Goal: Task Accomplishment & Management: Complete application form

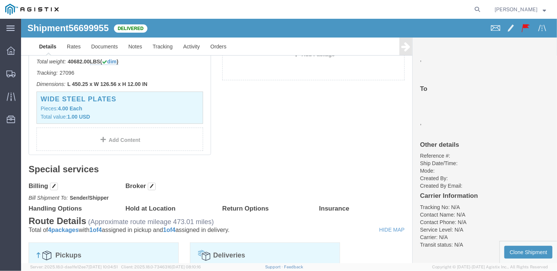
scroll to position [146, 0]
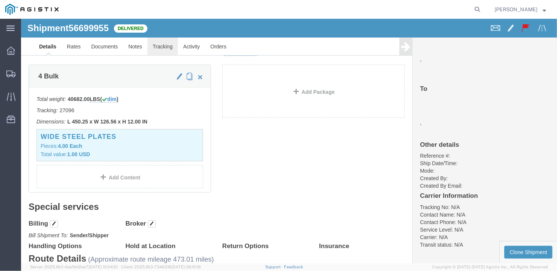
click link "Tracking"
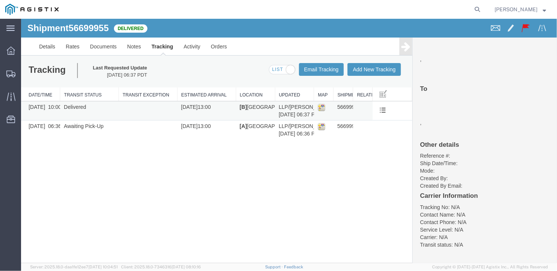
click at [321, 105] on img at bounding box center [321, 107] width 8 height 8
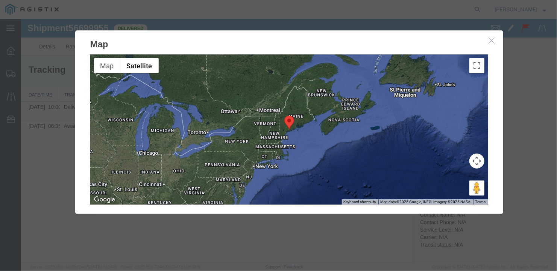
click at [491, 43] on button "button" at bounding box center [492, 40] width 9 height 9
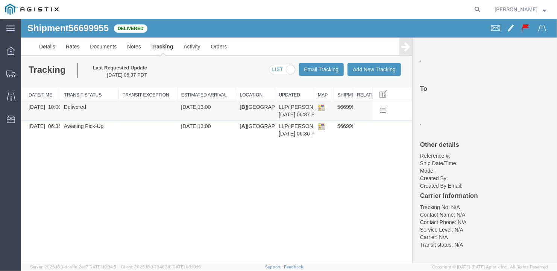
click at [166, 107] on td at bounding box center [147, 110] width 59 height 19
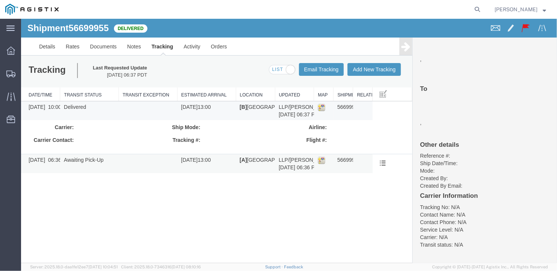
click at [320, 159] on img at bounding box center [321, 160] width 8 height 8
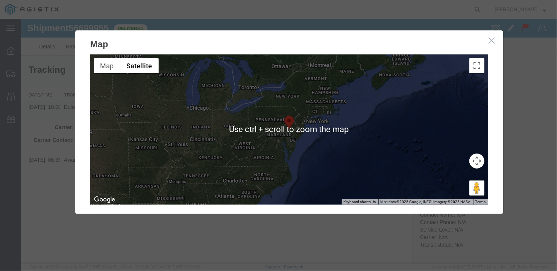
click at [490, 41] on icon "button" at bounding box center [491, 40] width 6 height 6
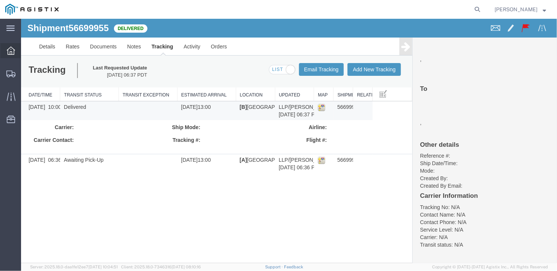
click at [11, 50] on icon at bounding box center [11, 51] width 8 height 8
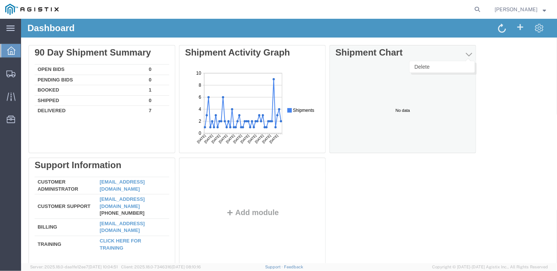
click at [468, 51] on span "button" at bounding box center [468, 54] width 6 height 8
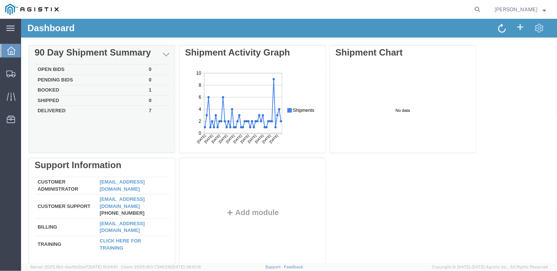
click at [67, 108] on td "Delivered" at bounding box center [89, 110] width 111 height 9
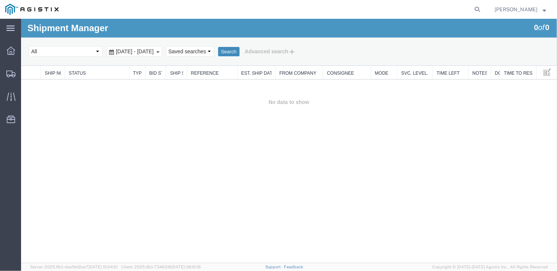
click at [239, 47] on button "Search" at bounding box center [228, 52] width 21 height 10
click at [0, 0] on span "Create Shipment" at bounding box center [0, 0] width 0 height 0
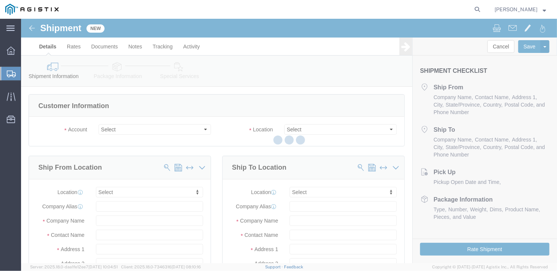
select select
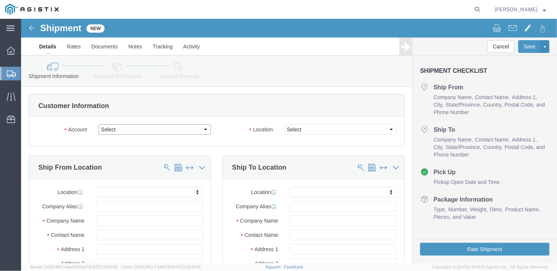
click select "Select General Dynamics Bath Iron Works"
select select "8114"
click select "Select General Dynamics Bath Iron Works"
select select
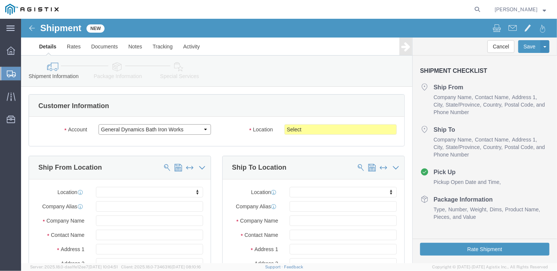
scroll to position [75, 0]
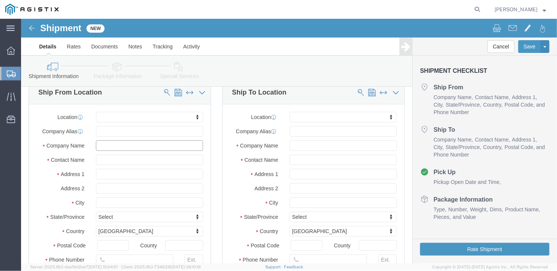
click input "text"
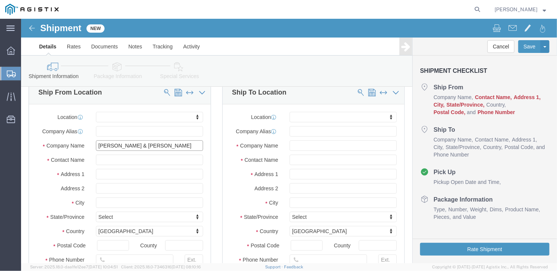
type input "[PERSON_NAME] & [PERSON_NAME]"
type input "Ben"
type input "[STREET_ADDRESS]"
type input "[GEOGRAPHIC_DATA]"
type input "M"
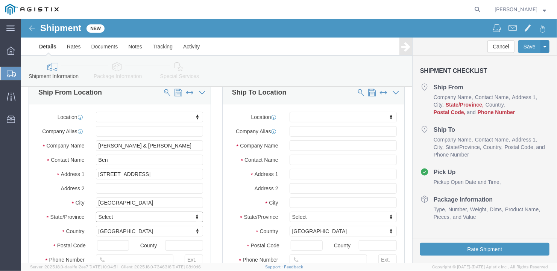
type input "M"
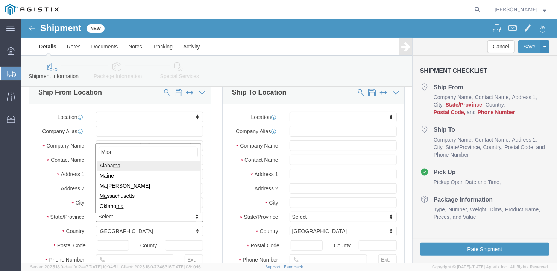
type input "Mass"
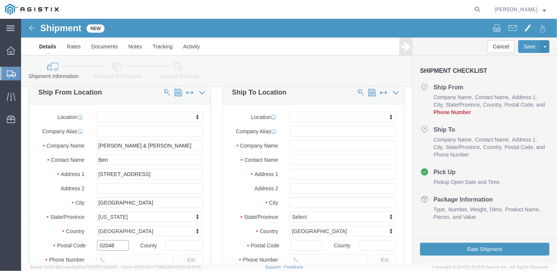
type input "02048"
click input "text"
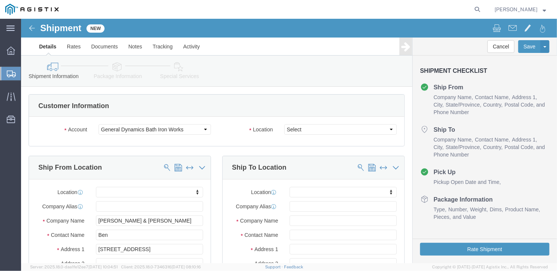
type input "[PHONE_NUMBER]"
click select "Select Bath - 50 YARD REC [US_STATE][GEOGRAPHIC_DATA] - 700 [US_STATE][GEOGRAPH…"
select select "15760"
click select "Select Bath - 50 YARD REC [US_STATE][GEOGRAPHIC_DATA] - 700 [US_STATE][GEOGRAPH…"
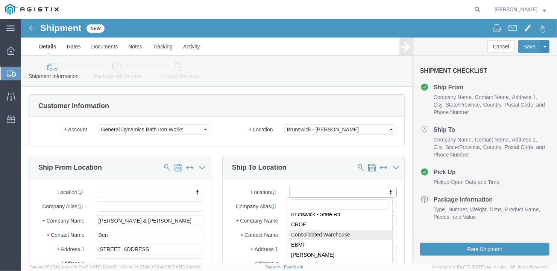
scroll to position [75, 0]
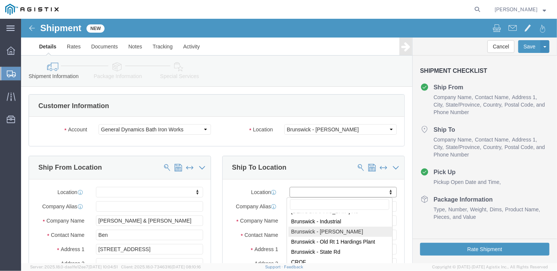
select select "15760"
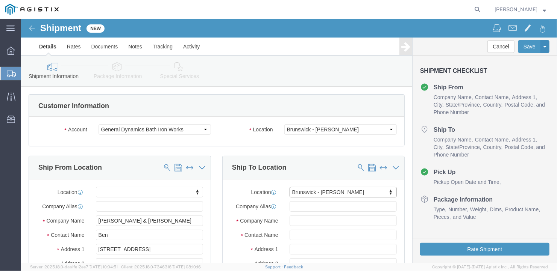
select select "ME"
click input "text"
type input "Ben"
click div "Location [GEOGRAPHIC_DATA][PERSON_NAME] ACE [GEOGRAPHIC_DATA] [GEOGRAPHIC_DATA]…"
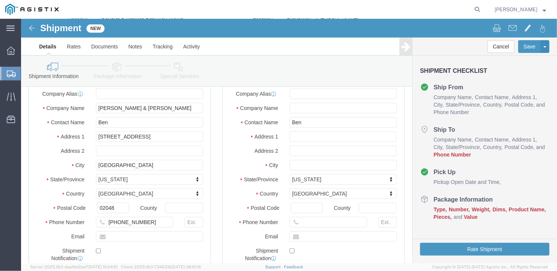
scroll to position [150, 0]
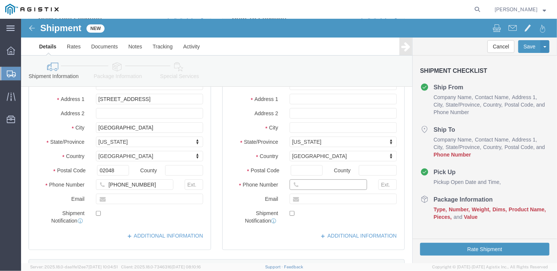
click input "text"
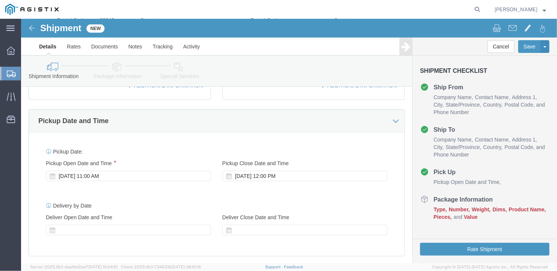
scroll to position [451, 0]
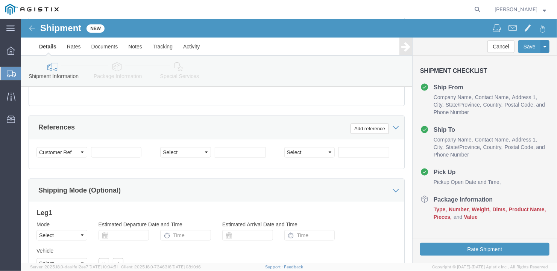
type input "[PHONE_NUMBER]"
click select "Select Air Less than Truckload Multi-Leg Ocean Freight Rail Small Parcel Truckl…"
select select "TL"
click select "Select Air Less than Truckload Multi-Leg Ocean Freight Rail Small Parcel Truckl…"
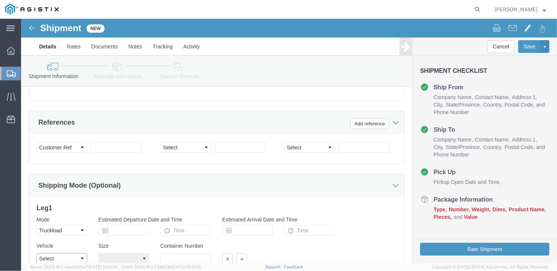
click select "Select 1-Ton (PSS) 10 Wheel 10 Yard Dump Truck 20 Yard Dump Truck Bobtail Botto…"
select select "FLBD"
click select "Select 1-Ton (PSS) 10 Wheel 10 Yard Dump Truck 20 Yard Dump Truck Bobtail Botto…"
drag, startPoint x: 101, startPoint y: 241, endPoint x: 99, endPoint y: 234, distance: 7.7
click select "Select 35 Feet 20 Feet 28 Feet 53 Feet 40 Feet 48 Feet"
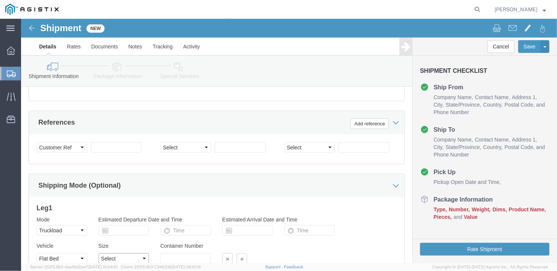
select select "53FT"
click select "Select 35 Feet 20 Feet 28 Feet 53 Feet 40 Feet 48 Feet"
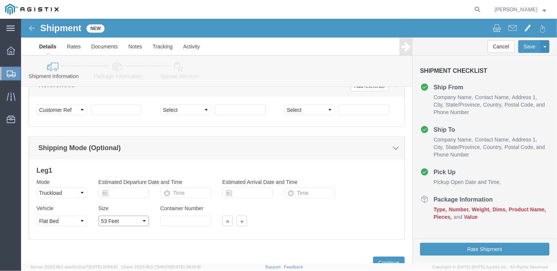
scroll to position [522, 0]
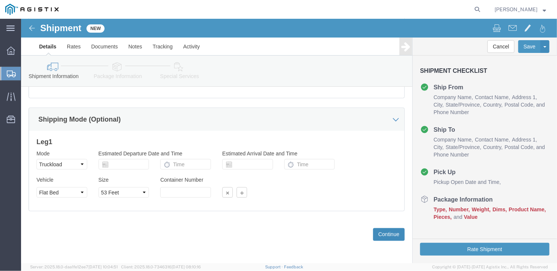
click button "Continue"
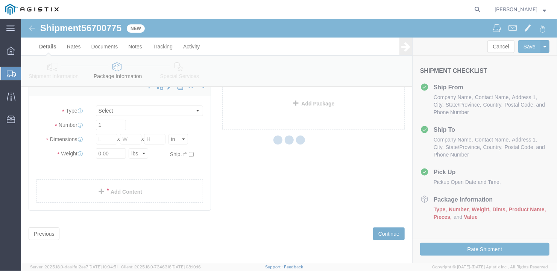
scroll to position [9, 0]
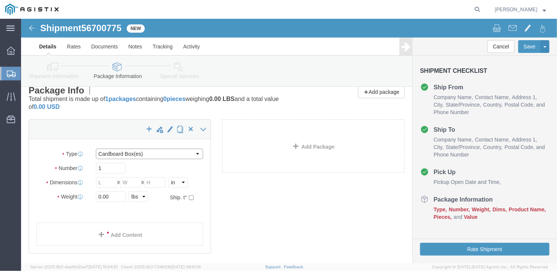
click select "Select Bale(s) Basket(s) Bolt(s) Bottle(s) Buckets Bulk Bundle(s) Can(s) Cardbo…"
select select "CRAT"
click select "Select Bale(s) Basket(s) Bolt(s) Bottle(s) Buckets Bulk Bundle(s) Can(s) Cardbo…"
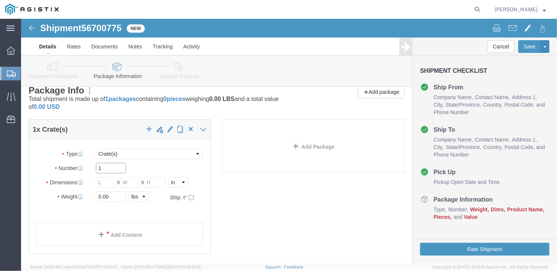
drag, startPoint x: 83, startPoint y: 150, endPoint x: 67, endPoint y: 148, distance: 16.7
click div "Number 1"
type input "2"
click input "text"
type input "225"
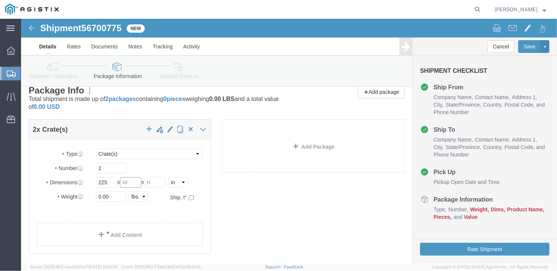
click input "text"
type input "26.5"
click input "text"
type input "21"
click input "0.00"
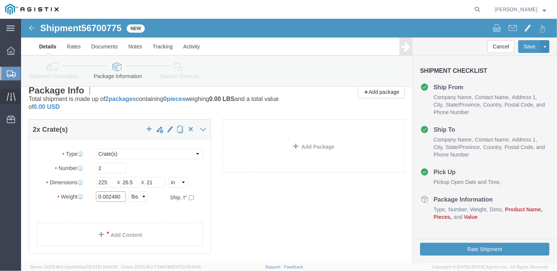
type input "0.002480"
click at [11, 95] on icon at bounding box center [10, 96] width 9 height 8
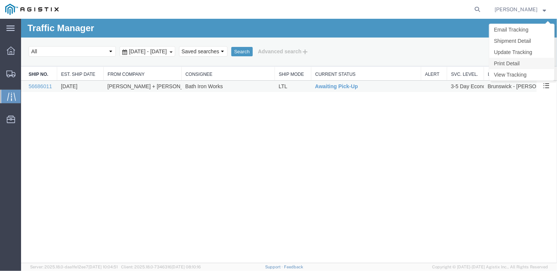
click at [511, 61] on link "Print Detail" at bounding box center [521, 63] width 65 height 11
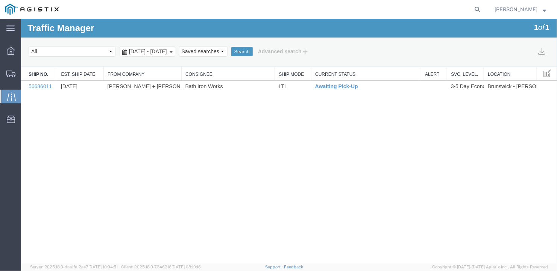
click at [21, 18] on link "Update Tracking" at bounding box center [21, 18] width 0 height 0
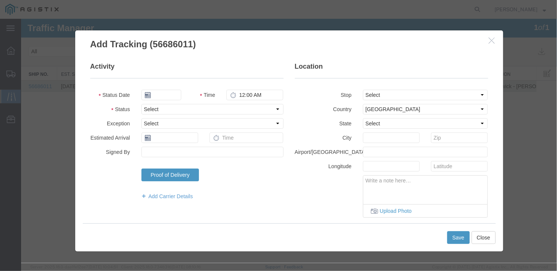
type input "[DATE]"
type input "11:00 AM"
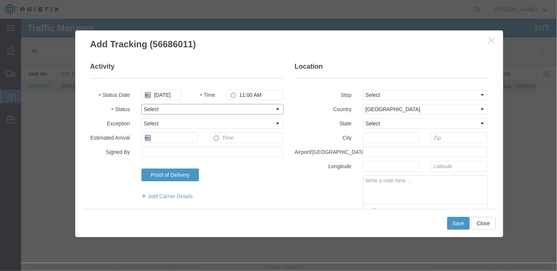
click at [209, 108] on select "Select Arrival Notice Available Arrival Notice Imported Arrive at Delivery Loca…" at bounding box center [212, 109] width 142 height 11
select select "DELIVRED"
click at [141, 104] on select "Select Arrival Notice Available Arrival Notice Imported Arrive at Delivery Loca…" at bounding box center [212, 109] width 142 height 11
click at [454, 222] on button "Save" at bounding box center [458, 223] width 23 height 13
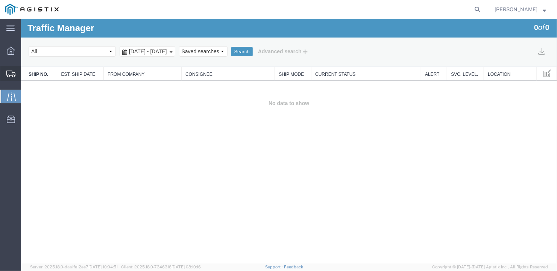
click at [0, 0] on span "Create Shipment" at bounding box center [0, 0] width 0 height 0
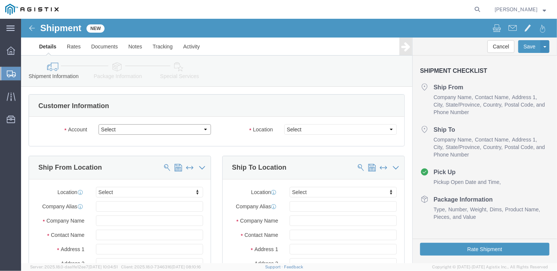
click select "Select General Dynamics Bath Iron Works"
select select "8114"
click select "Select General Dynamics Bath Iron Works"
select select
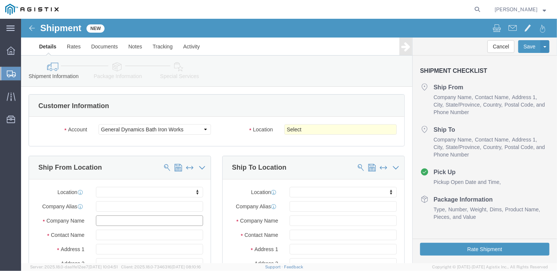
click input "text"
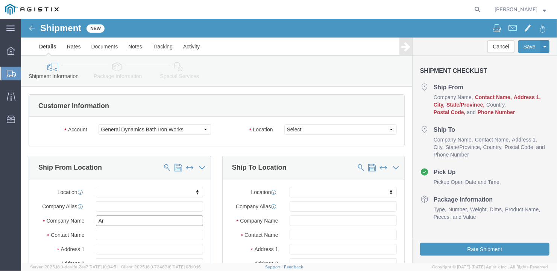
type input "[PERSON_NAME]"
click input "text"
type input "[PERSON_NAME]"
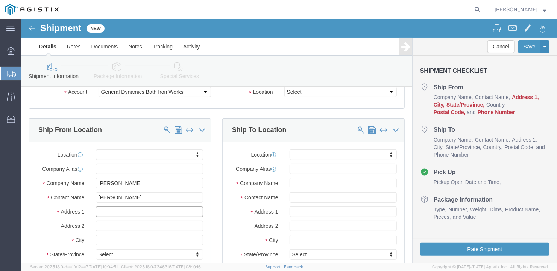
click input "text"
type input "[STREET_ADDRESS]"
click input "text"
type input "[GEOGRAPHIC_DATA]"
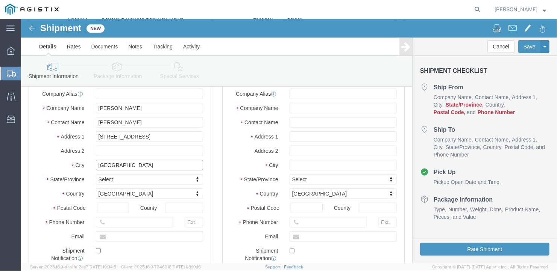
scroll to position [150, 0]
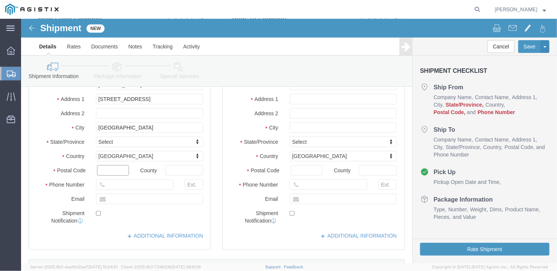
click input "text"
type input "46304"
click input "text"
type input "2197872334"
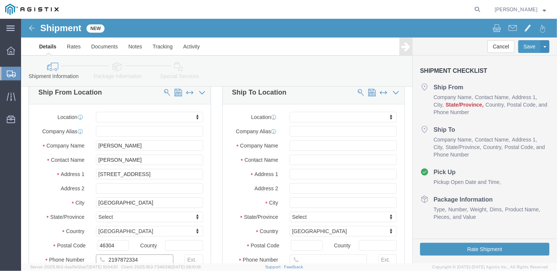
scroll to position [0, 0]
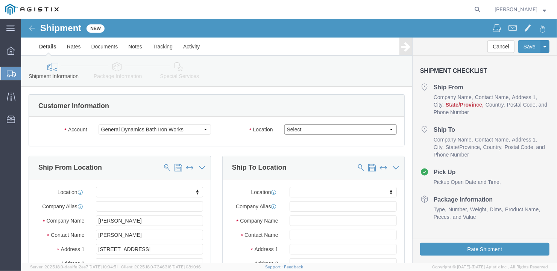
click select "Select Bath - 50 YARD REC [US_STATE][GEOGRAPHIC_DATA] - 700 [US_STATE][GEOGRAPH…"
select select "15691"
click select "Select Bath - 50 YARD REC [US_STATE][GEOGRAPHIC_DATA] - 700 [US_STATE][GEOGRAPH…"
click input "text"
type input "American Steel"
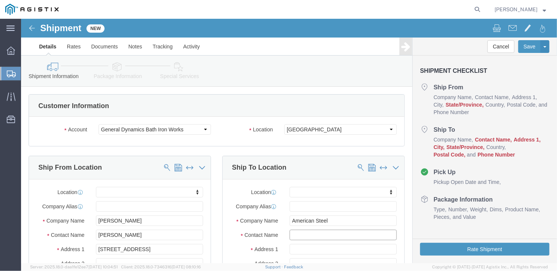
click input "text"
type input "[PERSON_NAME]"
click input "text"
type input "[STREET_ADDRESS][PERSON_NAME]"
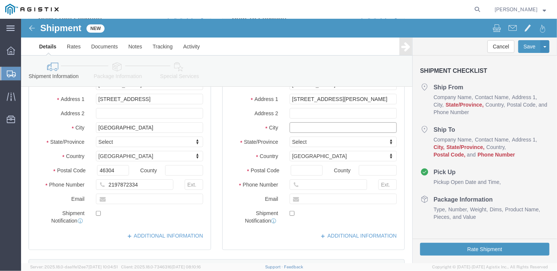
click input "text"
type input "[GEOGRAPHIC_DATA]"
click input "Postal Code"
type input "04530"
click div "Location ACE [GEOGRAPHIC_DATA] [GEOGRAPHIC_DATA] - 50 YARD REC [US_STATE] [GEOG…"
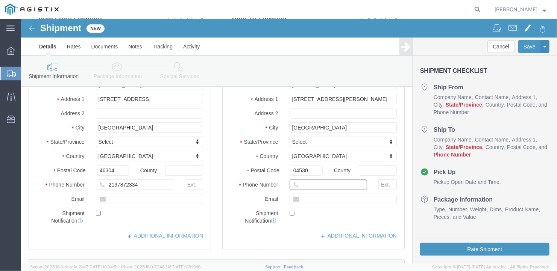
click input "text"
type input "[PHONE_NUMBER]"
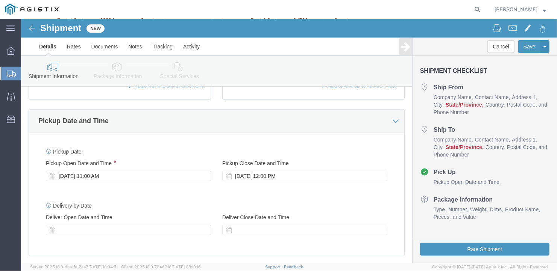
scroll to position [489, 0]
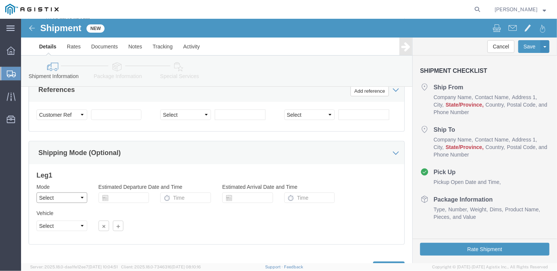
click select "Select Air Less than Truckload Multi-Leg Ocean Freight Rail Small Parcel Truckl…"
select select "TL"
click select "Select Air Less than Truckload Multi-Leg Ocean Freight Rail Small Parcel Truckl…"
click select "Select 1-Ton (PSS) 10 Wheel 10 Yard Dump Truck 20 Yard Dump Truck Bobtail Botto…"
select select "FLBD"
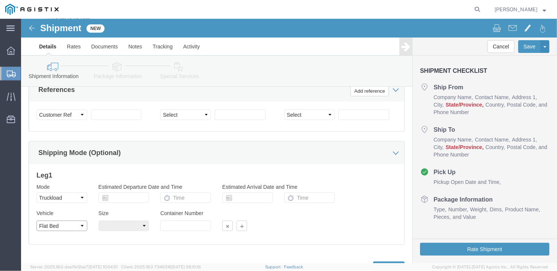
click select "Select 1-Ton (PSS) 10 Wheel 10 Yard Dump Truck 20 Yard Dump Truck Bobtail Botto…"
click select "Select 35 Feet 20 Feet 28 Feet 53 Feet 40 Feet 48 Feet"
select select "53FT"
click select "Select 35 Feet 20 Feet 28 Feet 53 Feet 40 Feet 48 Feet"
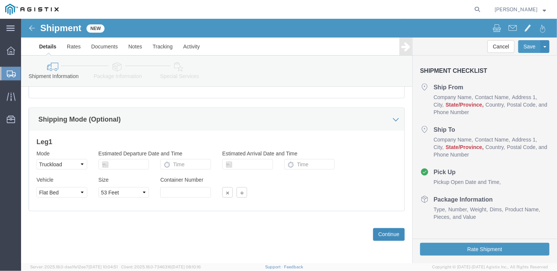
click button "Continue"
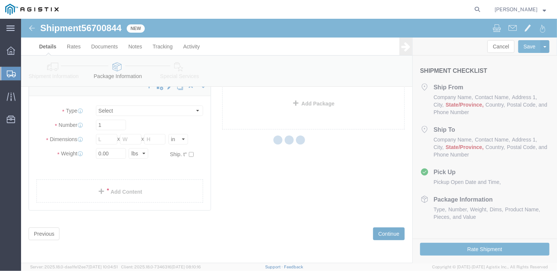
scroll to position [9, 0]
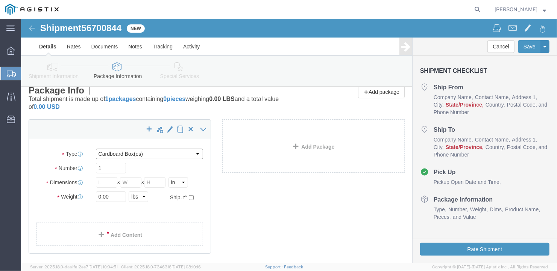
click select "Select Bale(s) Basket(s) Bolt(s) Bottle(s) Buckets Bulk Bundle(s) Can(s) Cardbo…"
select select "BULK"
click select "Select Bale(s) Basket(s) Bolt(s) Bottle(s) Buckets Bulk Bundle(s) Can(s) Cardbo…"
drag, startPoint x: 86, startPoint y: 148, endPoint x: 68, endPoint y: 150, distance: 18.2
click div "1"
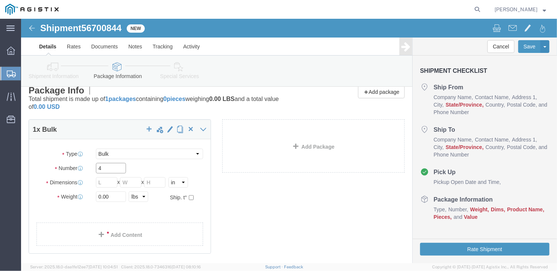
type input "4"
drag, startPoint x: 80, startPoint y: 163, endPoint x: 70, endPoint y: 165, distance: 9.6
click div "Length x Width x Height Select cm ft in"
type input "582"
click input "text"
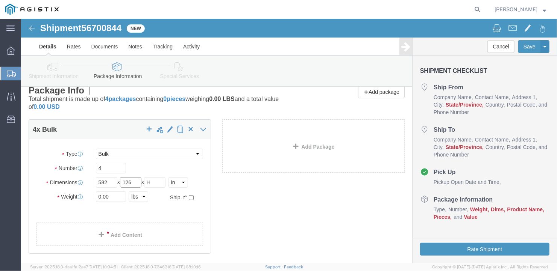
type input "126"
click input "text"
type input "12"
drag, startPoint x: 85, startPoint y: 177, endPoint x: 62, endPoint y: 174, distance: 23.1
click div "Weight 0.00 Select kgs lbs Ship. t°"
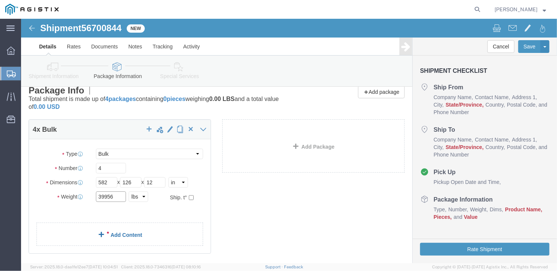
type input "39956"
click div "4 x Bulk Package Type Select Bale(s) Basket(s) Bolt(s) Bottle(s) Buckets Bulk B…"
click link "Add Content"
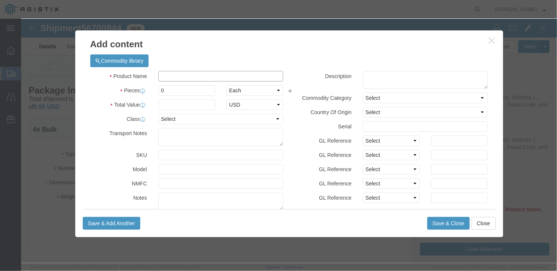
click input "text"
type input "wide steel plates"
type input "1"
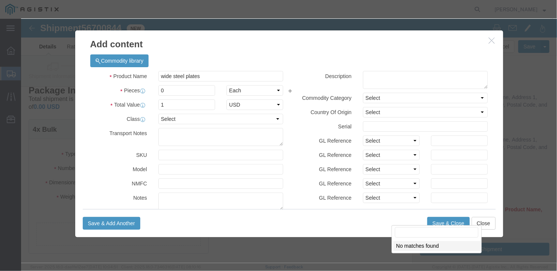
scroll to position [56, 0]
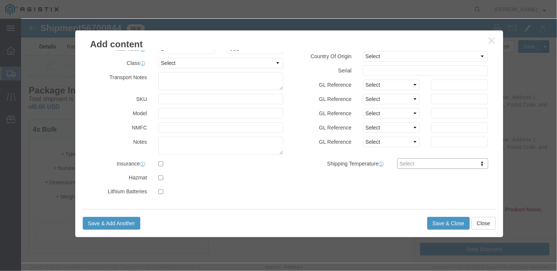
drag, startPoint x: 141, startPoint y: 70, endPoint x: 131, endPoint y: 70, distance: 10.2
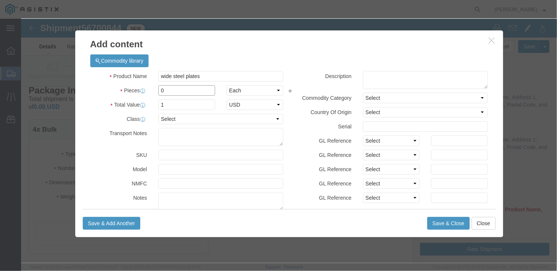
drag, startPoint x: 142, startPoint y: 72, endPoint x: 109, endPoint y: 67, distance: 33.4
click div "Pieces 0 Select Bag Barrels 100Board Feet Bottle Box Blister Pack Carats Can Ca…"
type input "4"
click input "4"
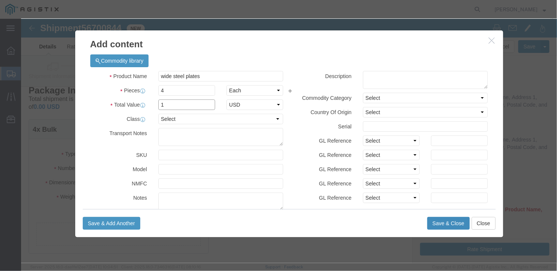
type input "1"
click button "Save & Close"
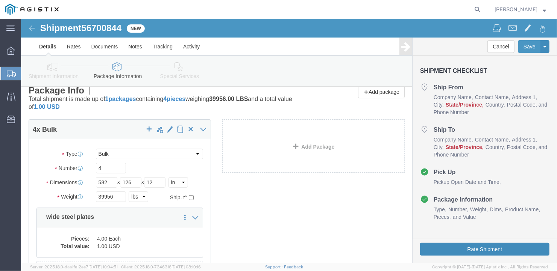
click button "Rate Shipment"
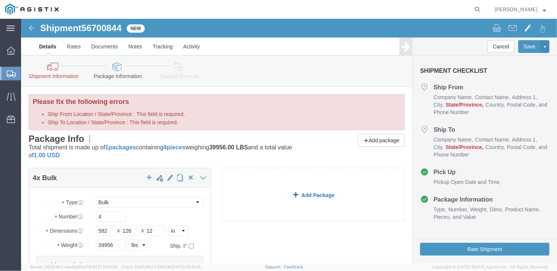
scroll to position [113, 0]
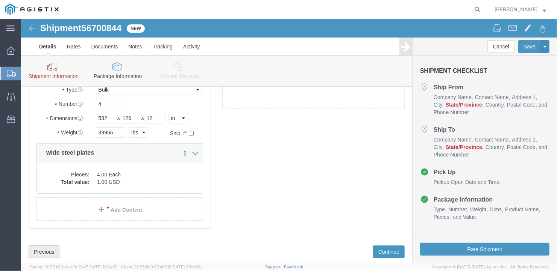
click button "Previous"
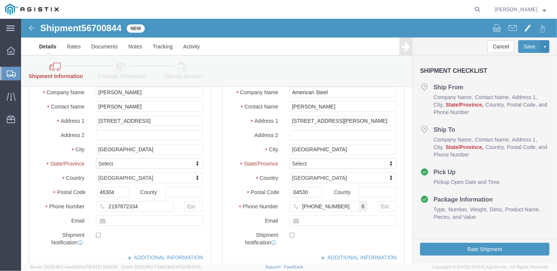
scroll to position [131, 0]
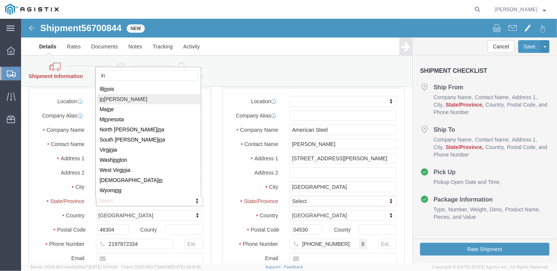
type input "in"
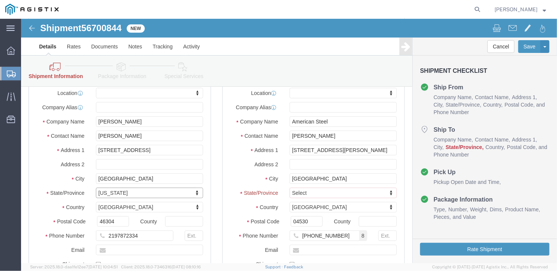
scroll to position [123, 0]
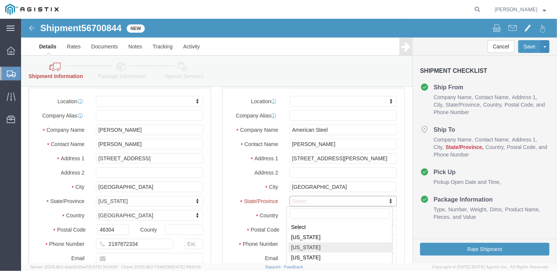
type input "n"
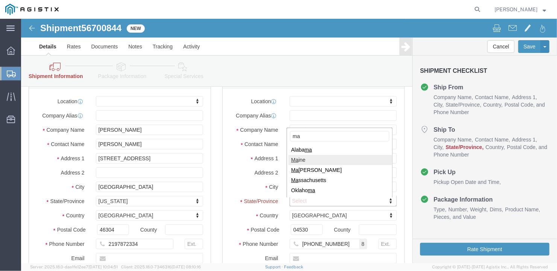
type input "ma"
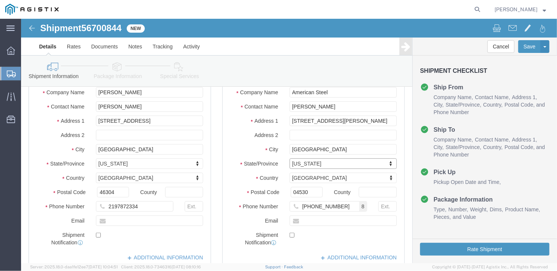
scroll to position [279, 0]
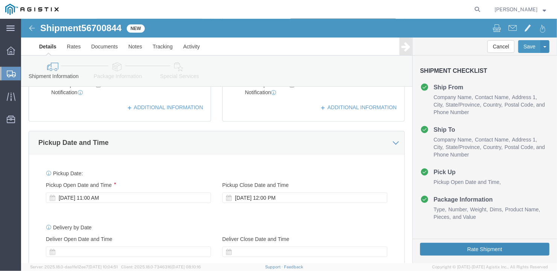
click button "Rate Shipment"
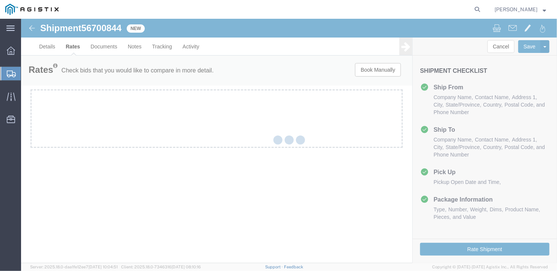
scroll to position [0, 0]
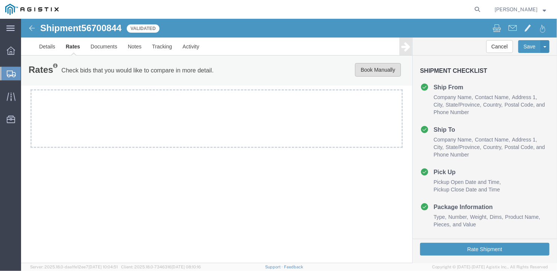
click at [380, 73] on button "Book Manually" at bounding box center [377, 70] width 46 height 14
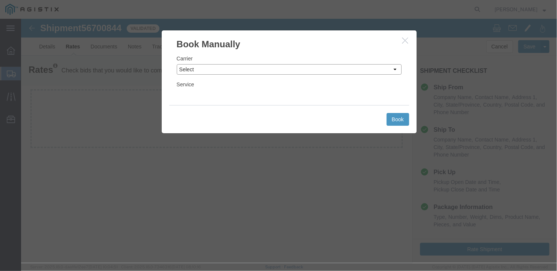
click at [304, 67] on select "Select LLP" at bounding box center [288, 69] width 225 height 11
select select "6922"
click at [176, 64] on select "Select LLP" at bounding box center [288, 69] width 225 height 11
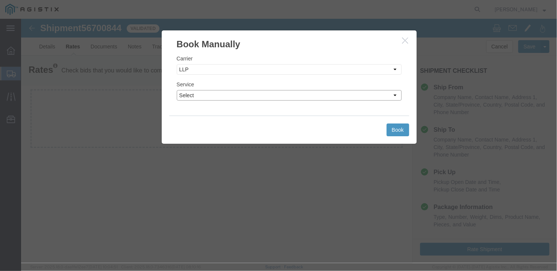
click at [262, 94] on select "Select LTL Truckload" at bounding box center [288, 95] width 225 height 11
select select "16774"
click at [176, 90] on select "Select LTL Truckload" at bounding box center [288, 95] width 225 height 11
click at [400, 126] on button "Book" at bounding box center [397, 129] width 23 height 13
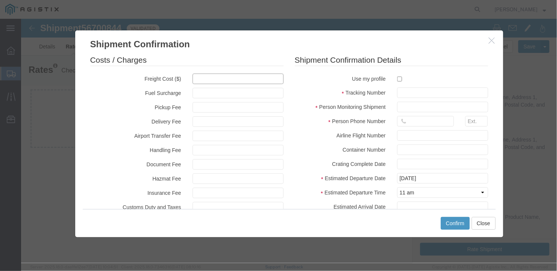
click at [211, 79] on input "text" at bounding box center [237, 78] width 91 height 11
type input "5300"
type input "5,300.00"
click at [412, 91] on input "text" at bounding box center [442, 92] width 91 height 11
type input "b27088"
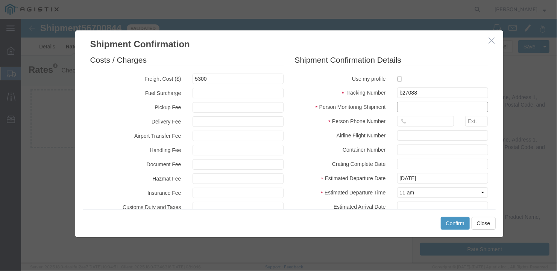
click at [414, 109] on input "text" at bounding box center [442, 106] width 91 height 11
type input "[PERSON_NAME]"
type input "2075497862"
type input "[DATE]"
click at [489, 143] on div "Costs / Charges Freight Cost ($) 5300 Fuel Surcharge Pickup Fee Delivery Fee Ai…" at bounding box center [289, 129] width 428 height 159
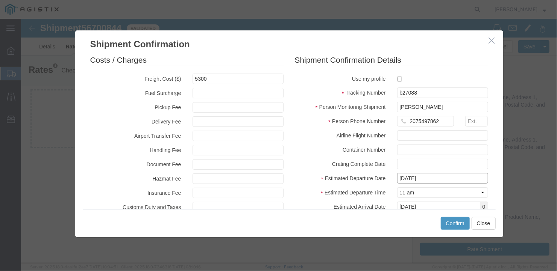
click at [446, 179] on input "[DATE]" at bounding box center [442, 178] width 91 height 11
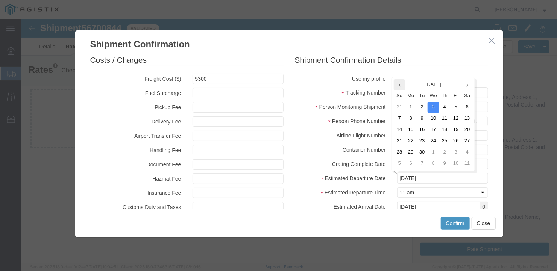
click at [398, 85] on icon at bounding box center [399, 84] width 2 height 5
click at [411, 150] on td "25" at bounding box center [412, 152] width 11 height 11
type input "[DATE]"
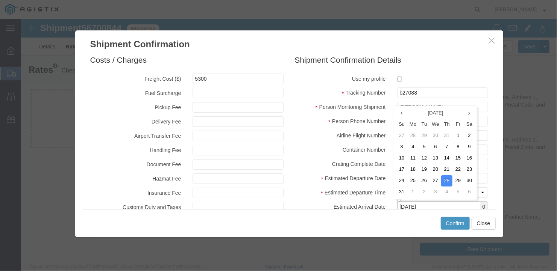
click at [442, 205] on input "[DATE]" at bounding box center [442, 206] width 91 height 11
click at [434, 178] on td "27" at bounding box center [434, 180] width 11 height 11
type input "[DATE]"
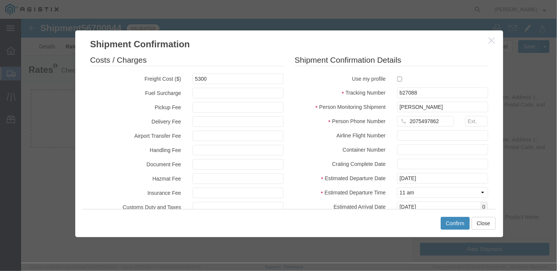
click at [456, 222] on button "Confirm" at bounding box center [454, 223] width 29 height 13
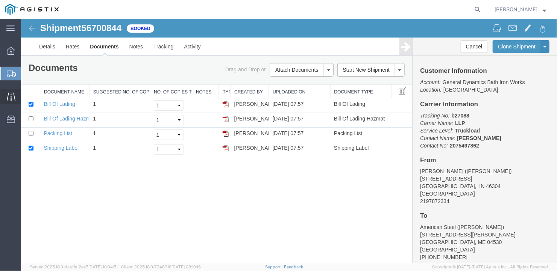
click at [21, 93] on span "Traffic" at bounding box center [23, 96] width 5 height 15
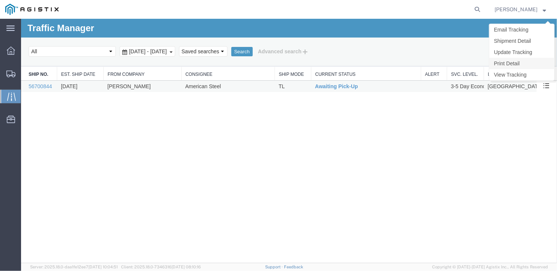
click at [512, 58] on link "Print Detail" at bounding box center [521, 63] width 65 height 11
click at [522, 49] on link "Update Tracking" at bounding box center [521, 51] width 65 height 11
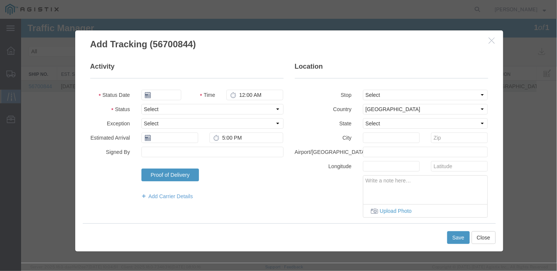
type input "[DATE]"
type input "11:00 AM"
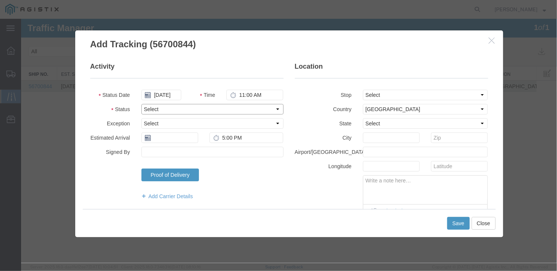
click at [178, 110] on select "Select Arrival Notice Available Arrival Notice Imported Arrive at Delivery Loca…" at bounding box center [212, 109] width 142 height 11
select select "DELIVRED"
click at [141, 104] on select "Select Arrival Notice Available Arrival Notice Imported Arrive at Delivery Loca…" at bounding box center [212, 109] width 142 height 11
click at [455, 223] on button "Save" at bounding box center [458, 223] width 23 height 13
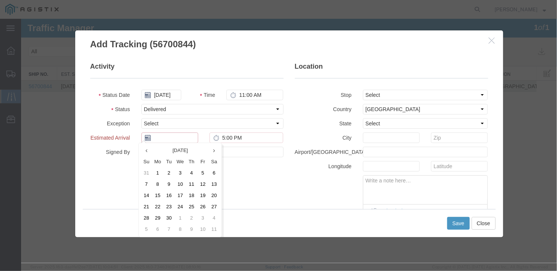
click at [161, 136] on input "text" at bounding box center [169, 137] width 57 height 11
click at [147, 149] on icon at bounding box center [146, 150] width 2 height 5
click at [181, 217] on td "27" at bounding box center [181, 217] width 11 height 11
type input "[DATE]"
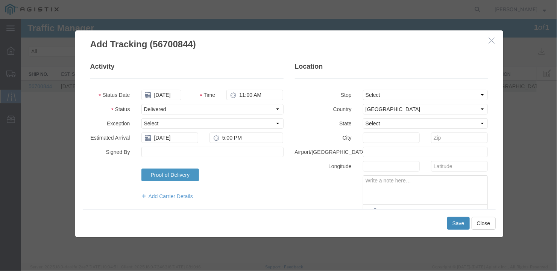
click at [450, 221] on button "Save" at bounding box center [458, 223] width 23 height 13
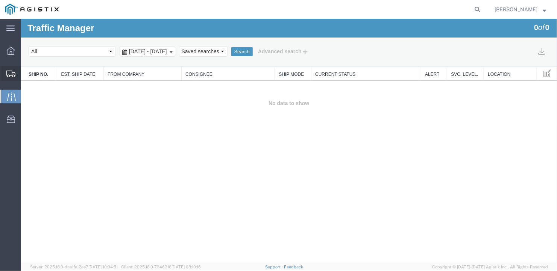
click at [0, 0] on span "Create Shipment" at bounding box center [0, 0] width 0 height 0
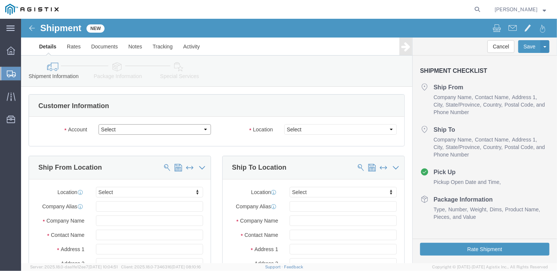
click select "Select General Dynamics Bath Iron Works"
select select "8114"
click select "Select General Dynamics Bath Iron Works"
select select
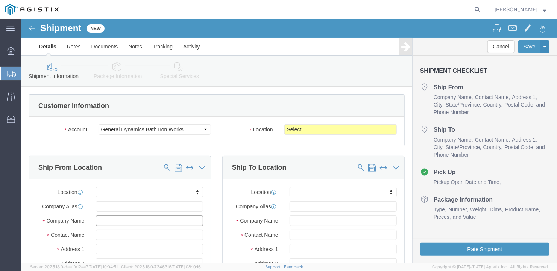
click input "text"
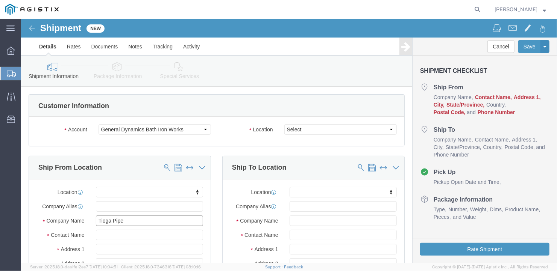
type input "Tioga Pipe"
type input "Ben"
type input "100 Mort Dr"
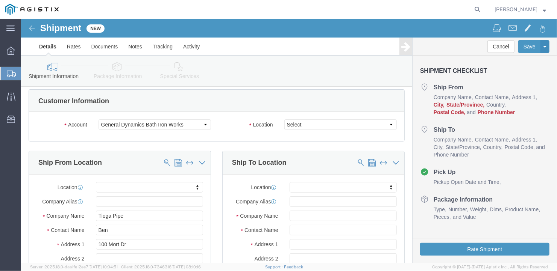
scroll to position [136, 0]
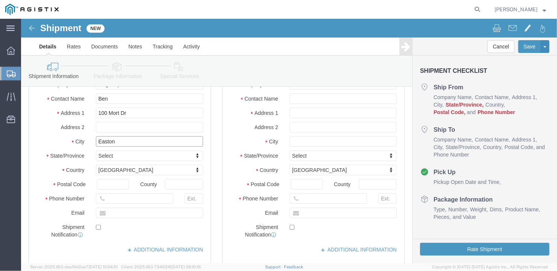
type input "Easton"
type input "P"
type input "Penn"
type input "18040"
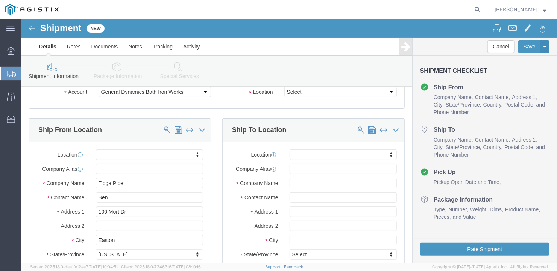
scroll to position [0, 0]
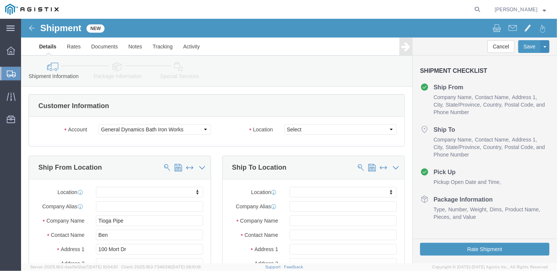
type input "[PHONE_NUMBER]"
click select "Select Bath - 50 YARD REC [US_STATE][GEOGRAPHIC_DATA] - 700 [US_STATE][GEOGRAPH…"
select select "15760"
click select "Select Bath - 50 YARD REC [US_STATE][GEOGRAPHIC_DATA] - 700 [US_STATE][GEOGRAPH…"
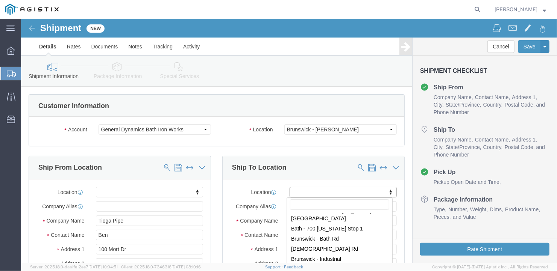
scroll to position [75, 0]
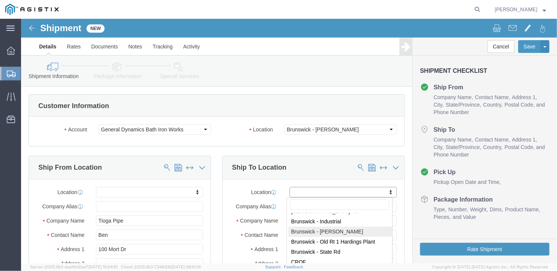
select select "15760"
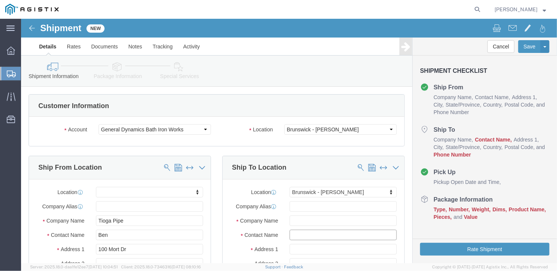
click input "text"
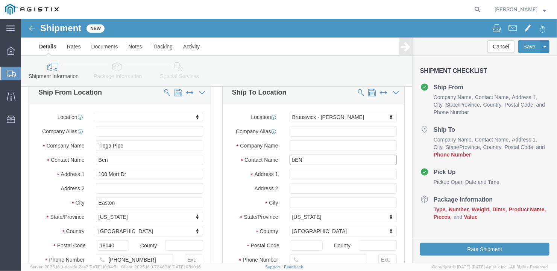
scroll to position [113, 0]
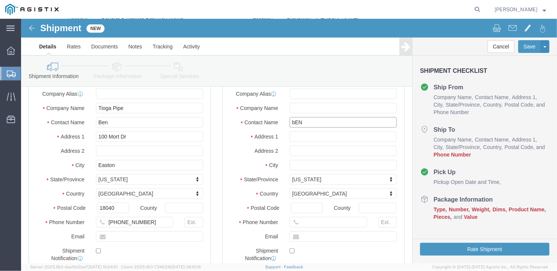
type input "bEN"
click input "text"
type input "[PHONE_NUMBER]"
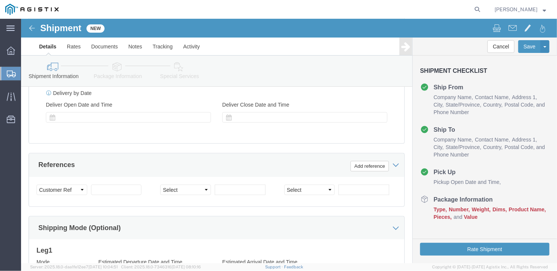
scroll to position [451, 0]
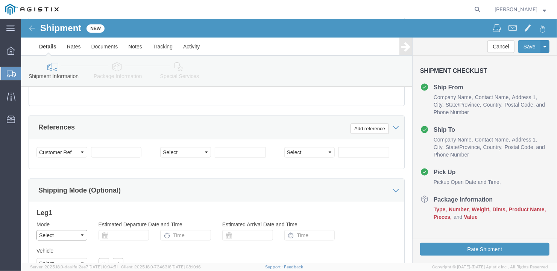
click select "Select Air Less than Truckload Multi-Leg Ocean Freight Rail Small Parcel Truckl…"
select select "TL"
click select "Select Air Less than Truckload Multi-Leg Ocean Freight Rail Small Parcel Truckl…"
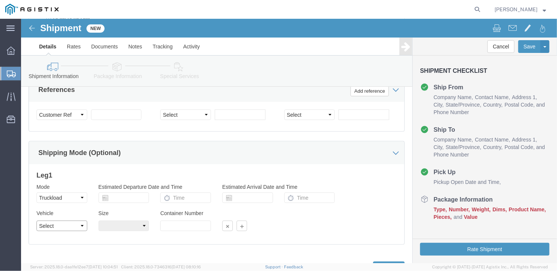
click select "Select 1-Ton (PSS) 10 Wheel 10 Yard Dump Truck 20 Yard Dump Truck Bobtail Botto…"
select select "FLBD"
click select "Select 1-Ton (PSS) 10 Wheel 10 Yard Dump Truck 20 Yard Dump Truck Bobtail Botto…"
click select "Select 35 Feet 20 Feet 28 Feet 53 Feet 40 Feet 48 Feet"
select select "48FT"
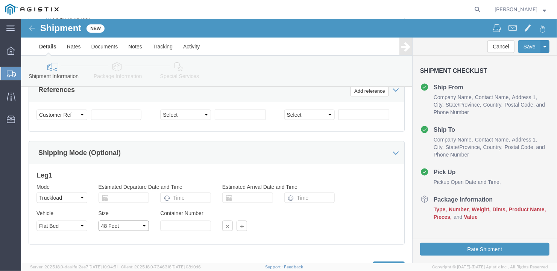
click select "Select 35 Feet 20 Feet 28 Feet 53 Feet 40 Feet 48 Feet"
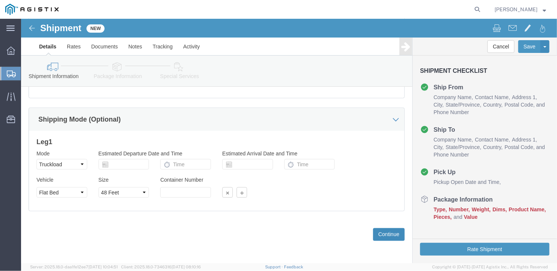
click button "Continue"
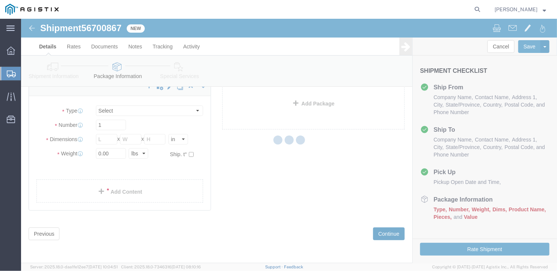
scroll to position [9, 0]
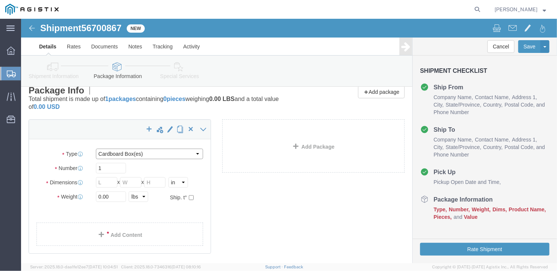
click select "Select Bale(s) Basket(s) Bolt(s) Bottle(s) Buckets Bulk Bundle(s) Can(s) Cardbo…"
select select "BULK"
click select "Select Bale(s) Basket(s) Bolt(s) Bottle(s) Buckets Bulk Bundle(s) Can(s) Cardbo…"
drag, startPoint x: 87, startPoint y: 149, endPoint x: 52, endPoint y: 154, distance: 35.3
click div "Number 1"
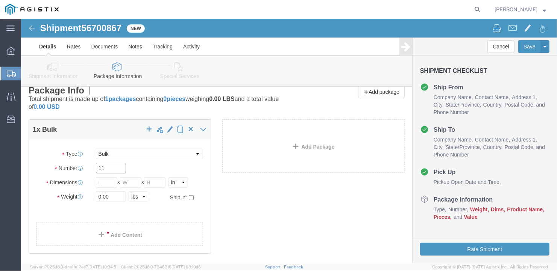
type input "11"
click input "text"
type input "480"
click input "text"
type input "102"
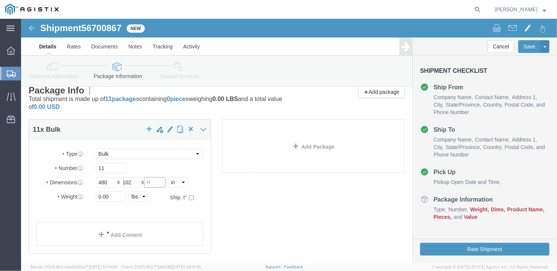
click input "text"
type input "18"
drag, startPoint x: 92, startPoint y: 177, endPoint x: 62, endPoint y: 179, distance: 30.9
click div "Weight 0.00 Select kgs lbs Ship. t°"
type input "7951"
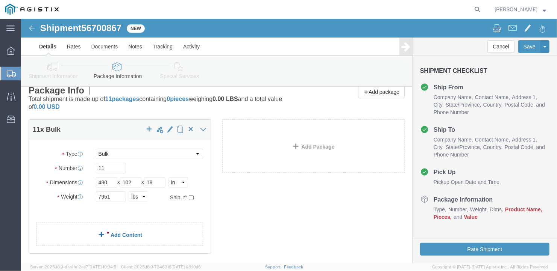
click div "11 x Bulk Package Type Select Bale(s) Basket(s) Bolt(s) Bottle(s) Buckets Bulk …"
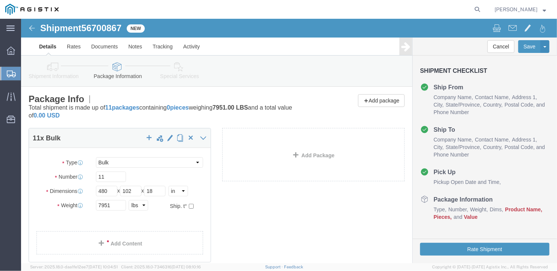
scroll to position [38, 0]
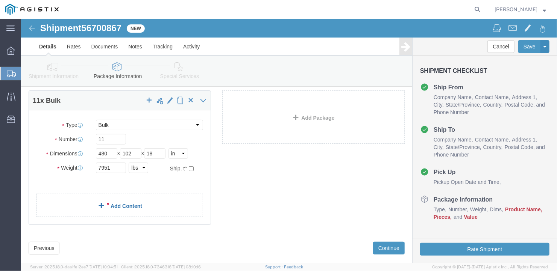
click link "Add Content"
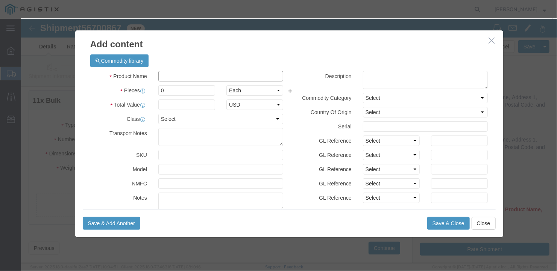
click input "text"
type input "misc pipe"
select select "US"
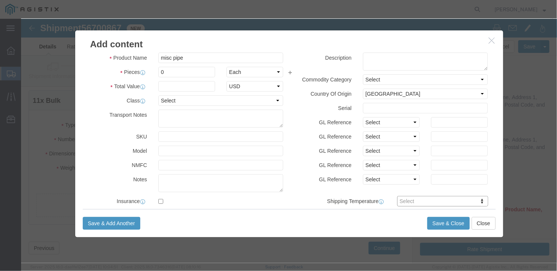
scroll to position [0, 0]
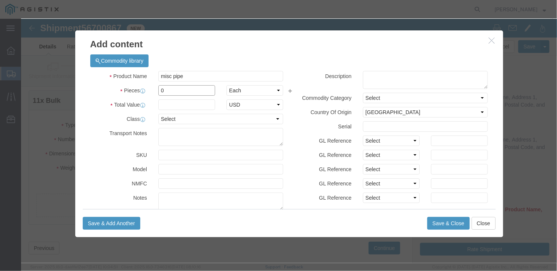
drag, startPoint x: 141, startPoint y: 71, endPoint x: 123, endPoint y: 71, distance: 17.3
click div "Pieces 0 Select Bag Barrels 100Board Feet Bottle Box Blister Pack Carats Can Ca…"
type input "11"
click input "text"
type input "1"
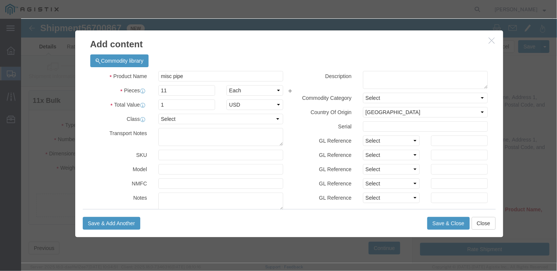
click div "Save & Add Another Save & Close Close"
click button "Save & Close"
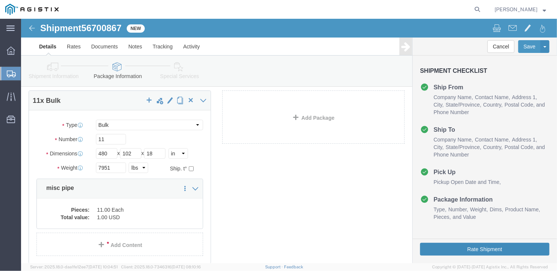
click button "Rate Shipment"
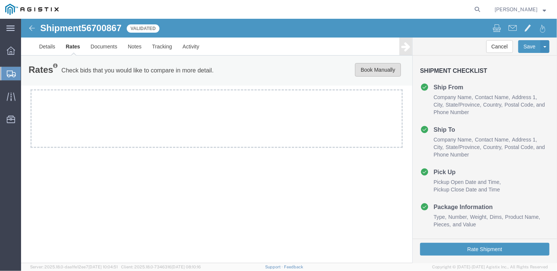
click at [374, 70] on button "Book Manually" at bounding box center [377, 70] width 46 height 14
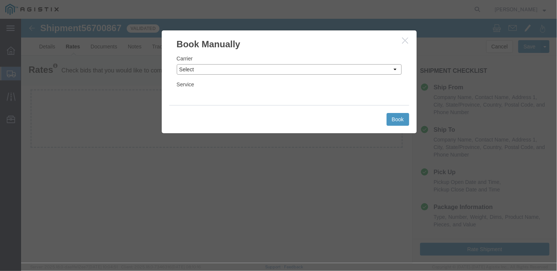
click at [250, 65] on select "Select LLP" at bounding box center [288, 69] width 225 height 11
select select "6922"
click at [176, 64] on select "Select LLP" at bounding box center [288, 69] width 225 height 11
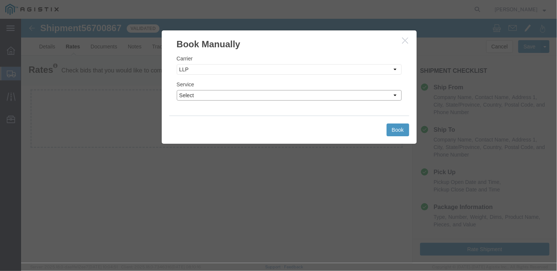
click at [221, 96] on select "Select LTL Truckload" at bounding box center [288, 95] width 225 height 11
select select "16774"
click at [176, 90] on select "Select LTL Truckload" at bounding box center [288, 95] width 225 height 11
click at [398, 128] on button "Book" at bounding box center [397, 129] width 23 height 13
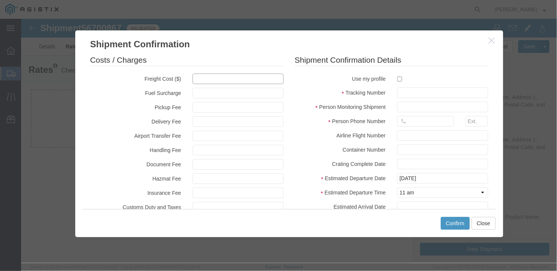
click at [203, 79] on input "text" at bounding box center [237, 78] width 91 height 11
type input "1800"
type input "1,800.00"
click at [400, 91] on input "text" at bounding box center [442, 92] width 91 height 11
type input "B27130"
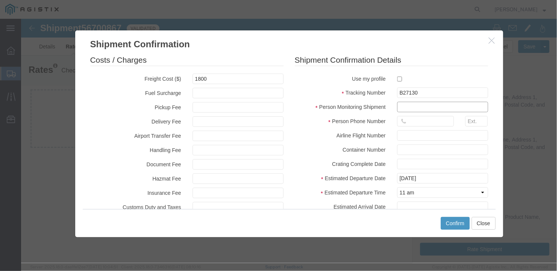
click at [409, 108] on input "text" at bounding box center [442, 106] width 91 height 11
type input "[PERSON_NAME]"
type input "2075497862"
type input "[DATE]"
click at [488, 127] on div at bounding box center [476, 123] width 34 height 14
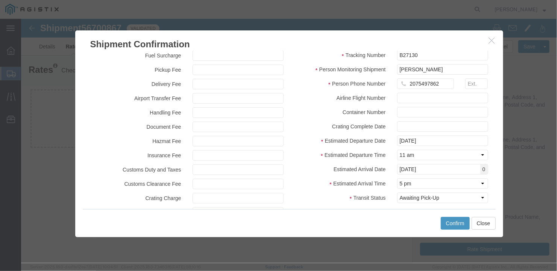
scroll to position [73, 0]
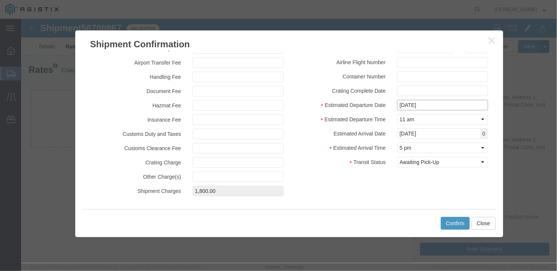
click at [441, 103] on input "[DATE]" at bounding box center [442, 105] width 91 height 11
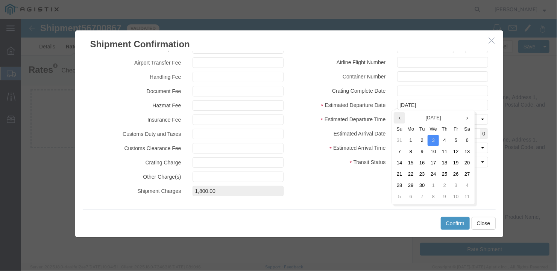
click at [400, 119] on th at bounding box center [398, 117] width 11 height 11
click at [457, 185] on td "29" at bounding box center [457, 185] width 11 height 11
type input "[DATE]"
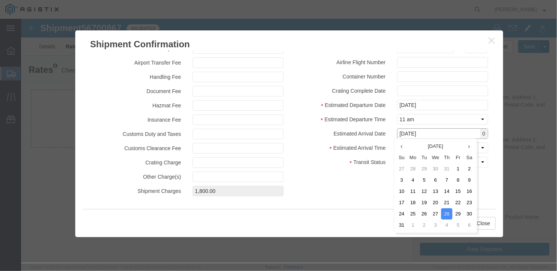
click at [461, 133] on input "[DATE]" at bounding box center [442, 133] width 91 height 11
click at [423, 224] on td "2" at bounding box center [423, 225] width 11 height 11
type input "[DATE]"
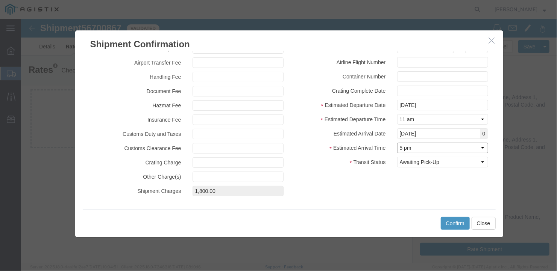
click at [422, 147] on select "Select Midnight 1 am 2 am 3 am 4 am 5 am 6 am 7 am 8 am 9 am 10 am 11 am 12 Noo…" at bounding box center [442, 147] width 91 height 11
select select "0900"
click at [397, 142] on select "Select Midnight 1 am 2 am 3 am 4 am 5 am 6 am 7 am 8 am 9 am 10 am 11 am 12 Noo…" at bounding box center [442, 147] width 91 height 11
click at [456, 220] on button "Confirm" at bounding box center [454, 223] width 29 height 13
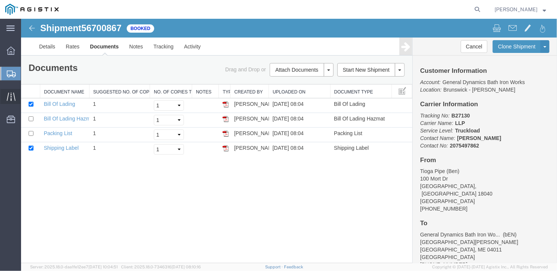
click at [9, 95] on icon at bounding box center [11, 96] width 9 height 9
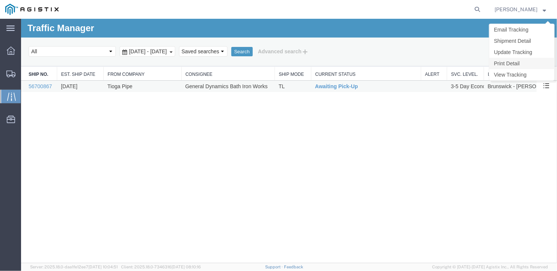
click at [520, 62] on link "Print Detail" at bounding box center [521, 63] width 65 height 11
click at [512, 50] on link "Update Tracking" at bounding box center [521, 51] width 65 height 11
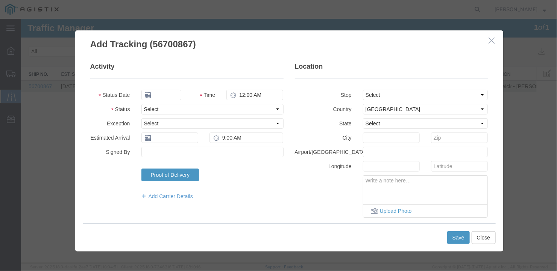
type input "[DATE]"
type input "12:00 PM"
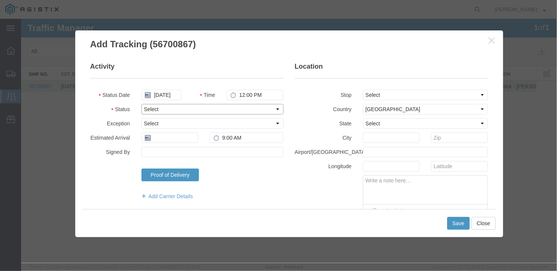
click at [177, 109] on select "Select Arrival Notice Available Arrival Notice Imported Arrive at Delivery Loca…" at bounding box center [212, 109] width 142 height 11
select select "DELIVRED"
click at [141, 104] on select "Select Arrival Notice Available Arrival Notice Imported Arrive at Delivery Loca…" at bounding box center [212, 109] width 142 height 11
click at [456, 222] on button "Save" at bounding box center [458, 223] width 23 height 13
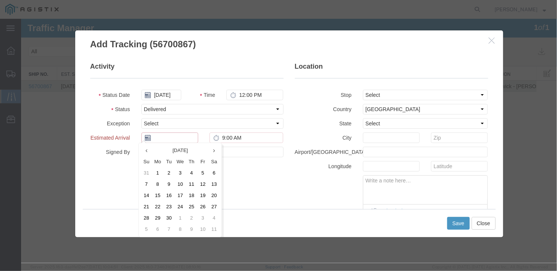
click at [171, 137] on input "text" at bounding box center [169, 137] width 57 height 11
click at [166, 169] on td "2" at bounding box center [168, 172] width 11 height 11
type input "[DATE]"
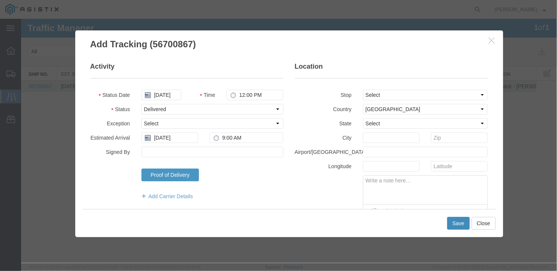
click at [455, 222] on button "Save" at bounding box center [458, 223] width 23 height 13
